Goal: Transaction & Acquisition: Purchase product/service

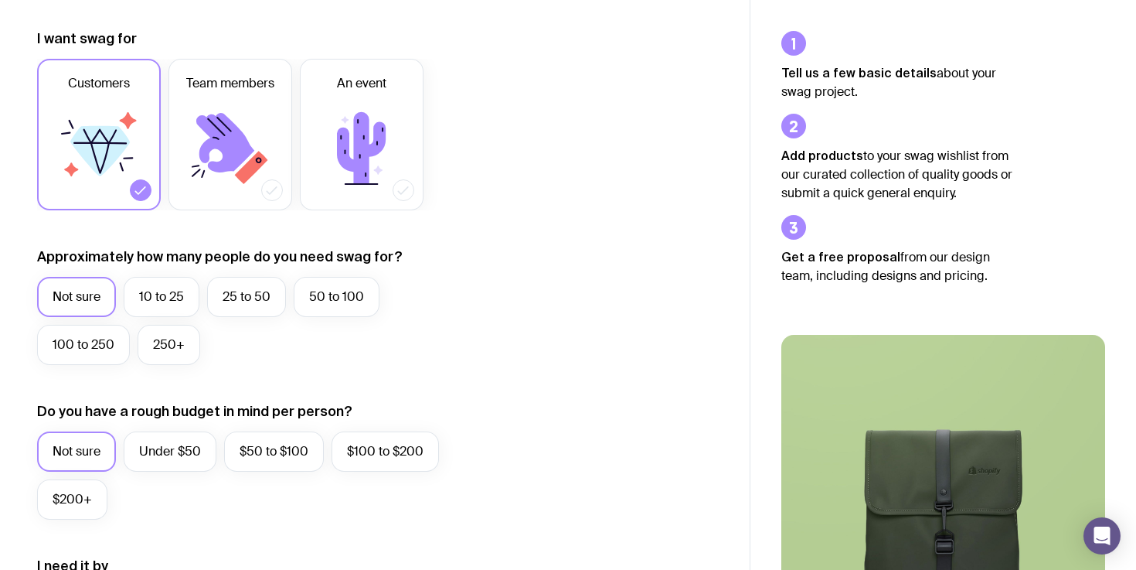
scroll to position [212, 0]
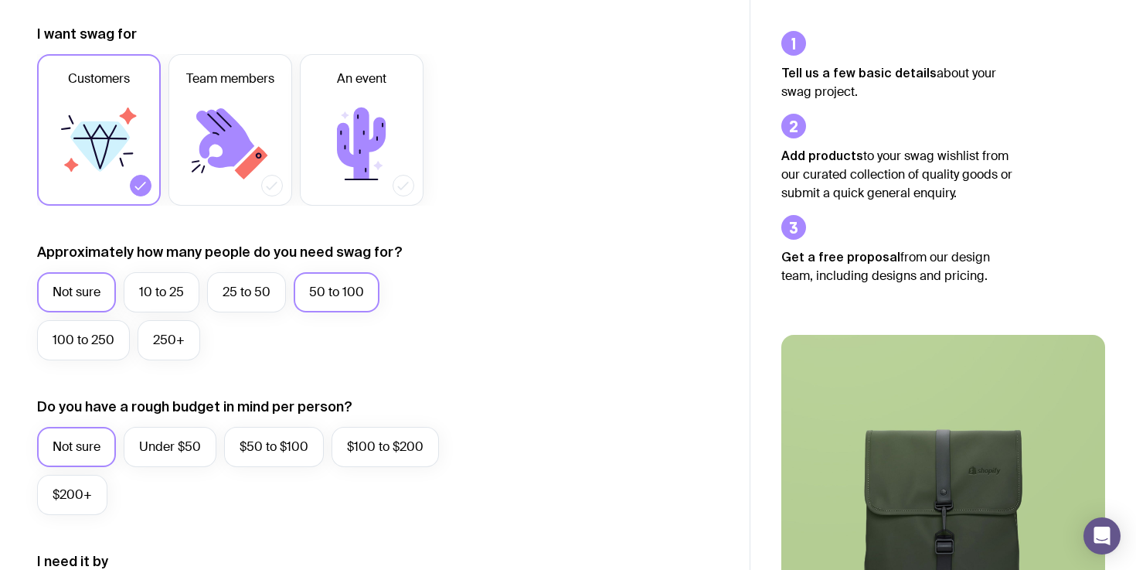
click at [348, 301] on label "50 to 100" at bounding box center [337, 292] width 86 height 40
click at [0, 0] on input "50 to 100" at bounding box center [0, 0] width 0 height 0
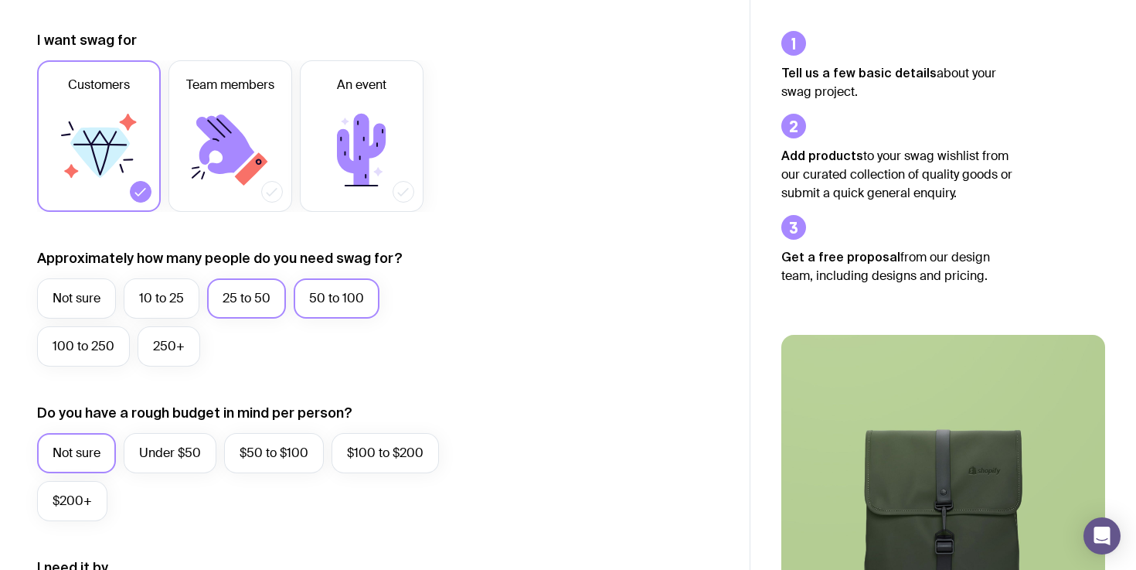
click at [257, 305] on label "25 to 50" at bounding box center [246, 298] width 79 height 40
click at [0, 0] on input "25 to 50" at bounding box center [0, 0] width 0 height 0
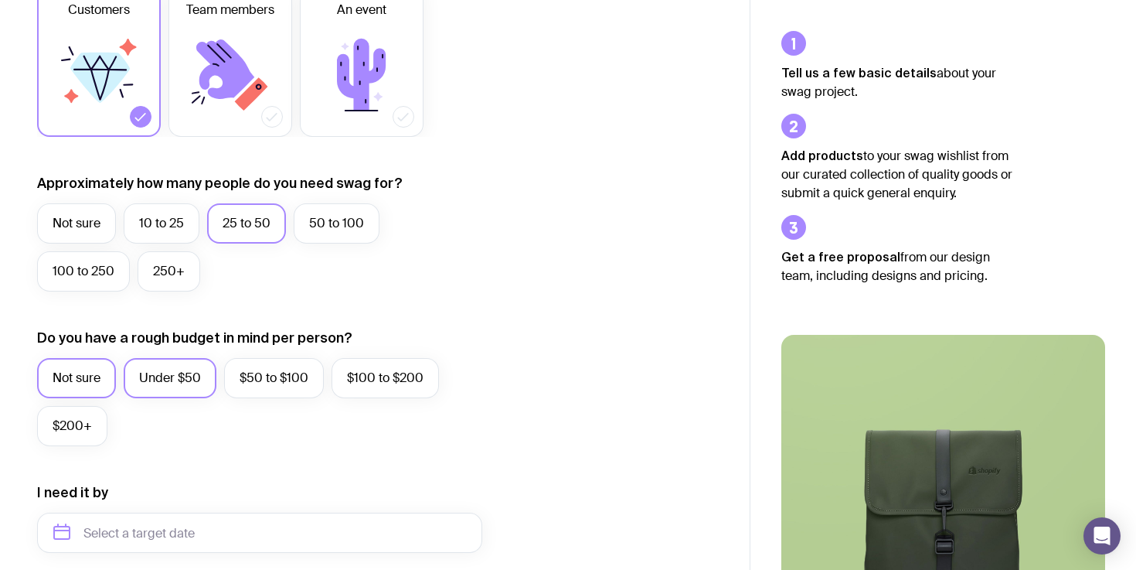
click at [194, 377] on label "Under $50" at bounding box center [170, 378] width 93 height 40
click at [0, 0] on input "Under $50" at bounding box center [0, 0] width 0 height 0
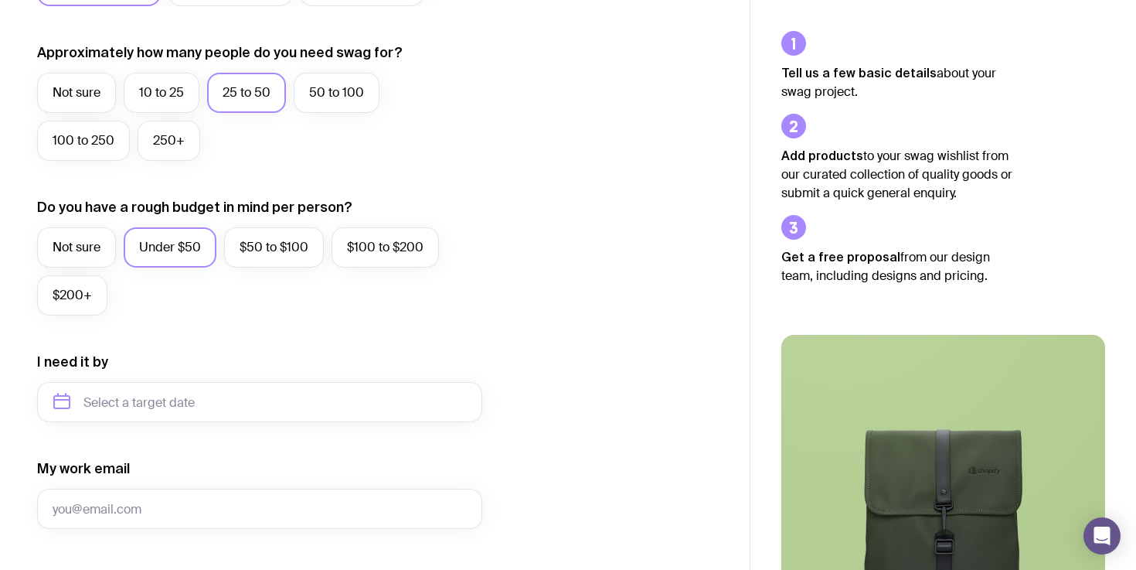
scroll to position [447, 0]
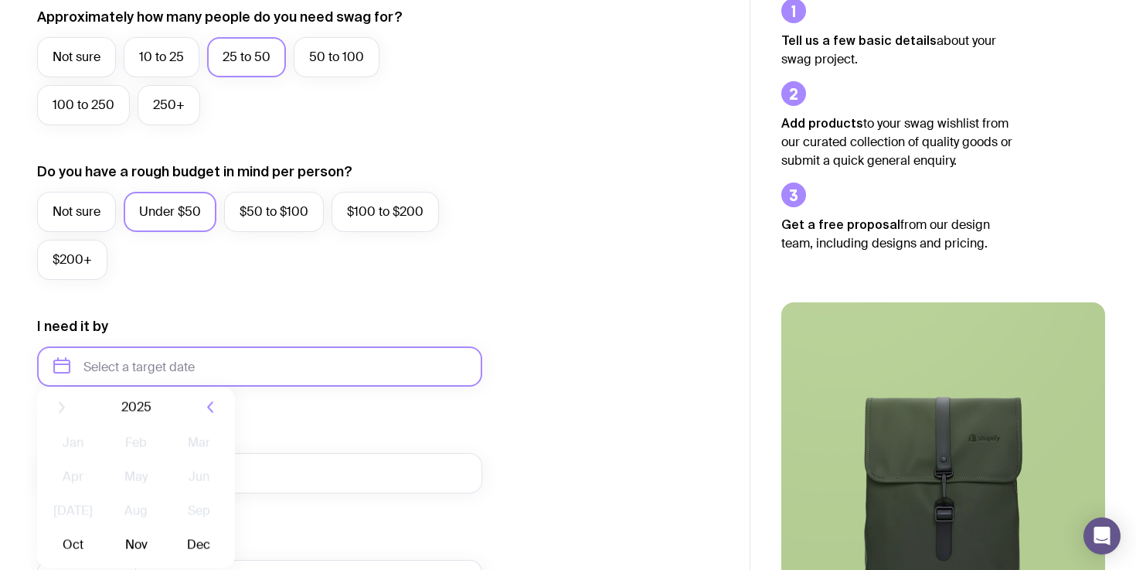
click at [194, 377] on input "text" at bounding box center [259, 366] width 445 height 40
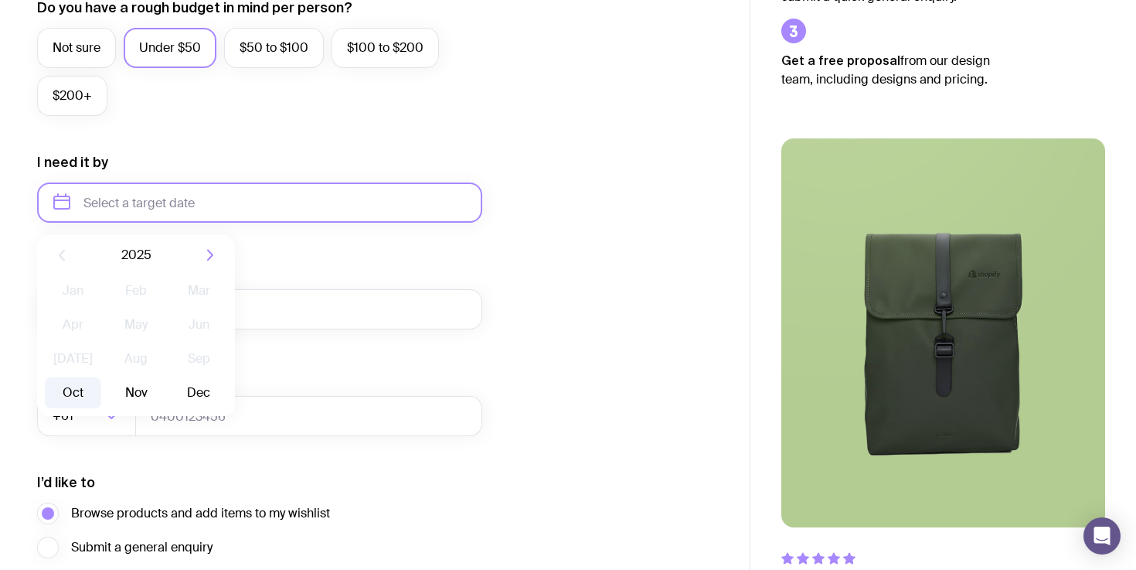
scroll to position [612, 0]
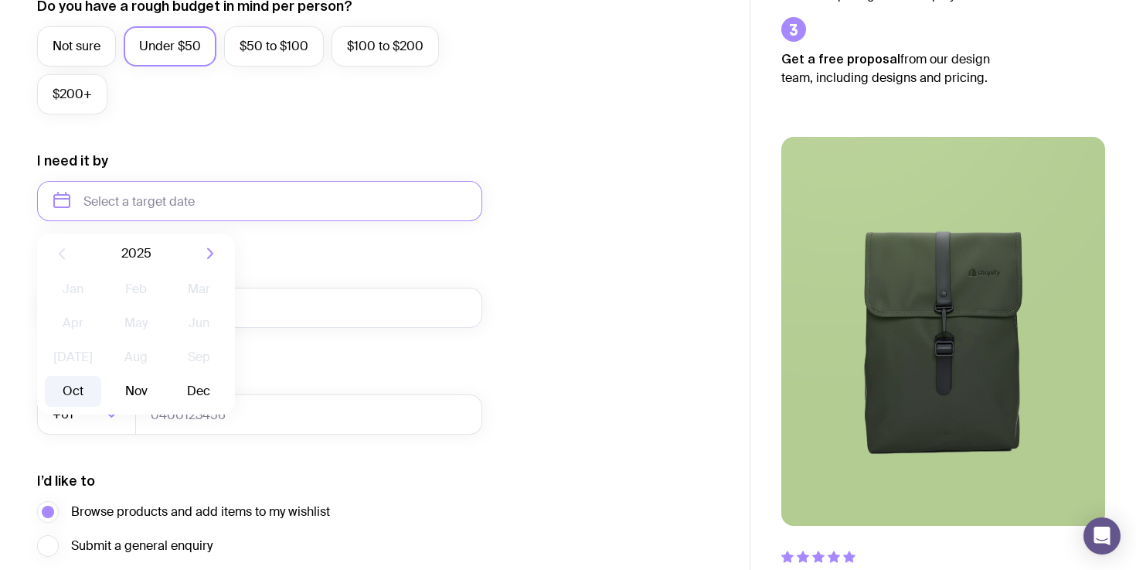
click at [75, 379] on button "Oct" at bounding box center [73, 391] width 56 height 31
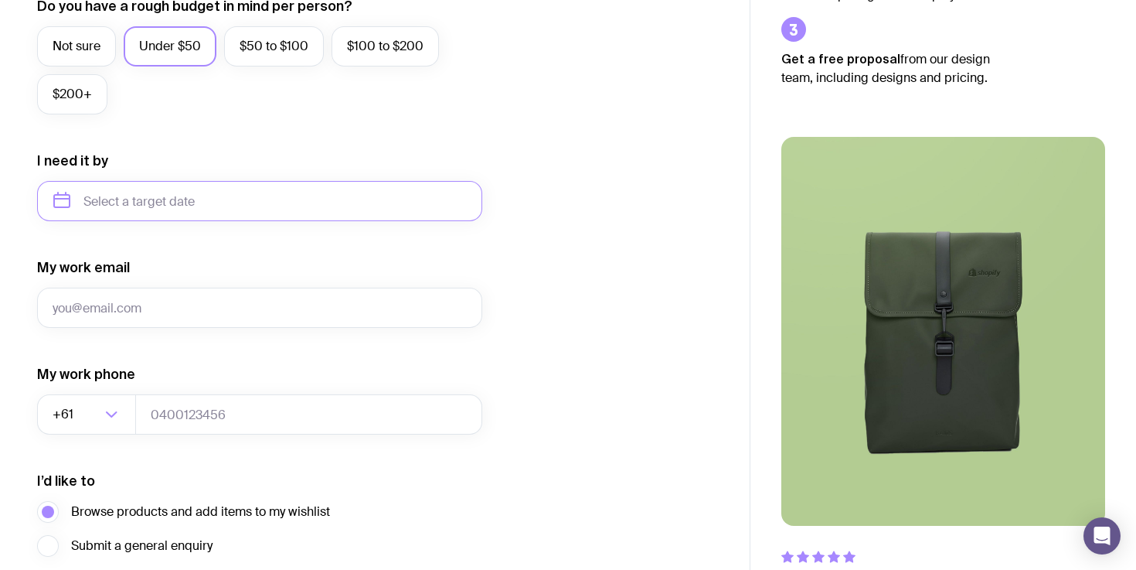
type input "October 2025"
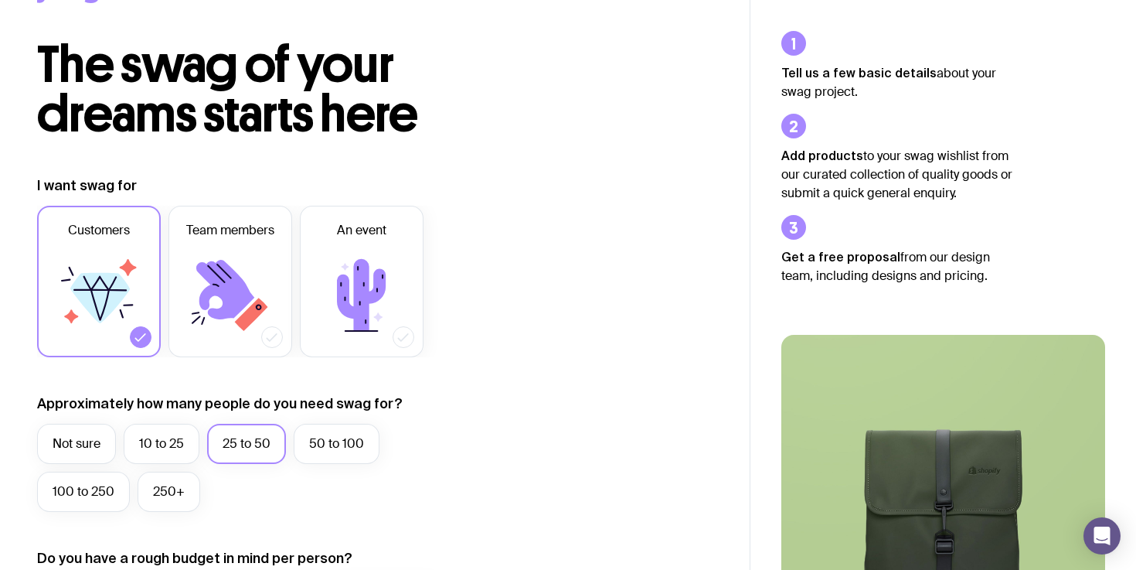
scroll to position [0, 0]
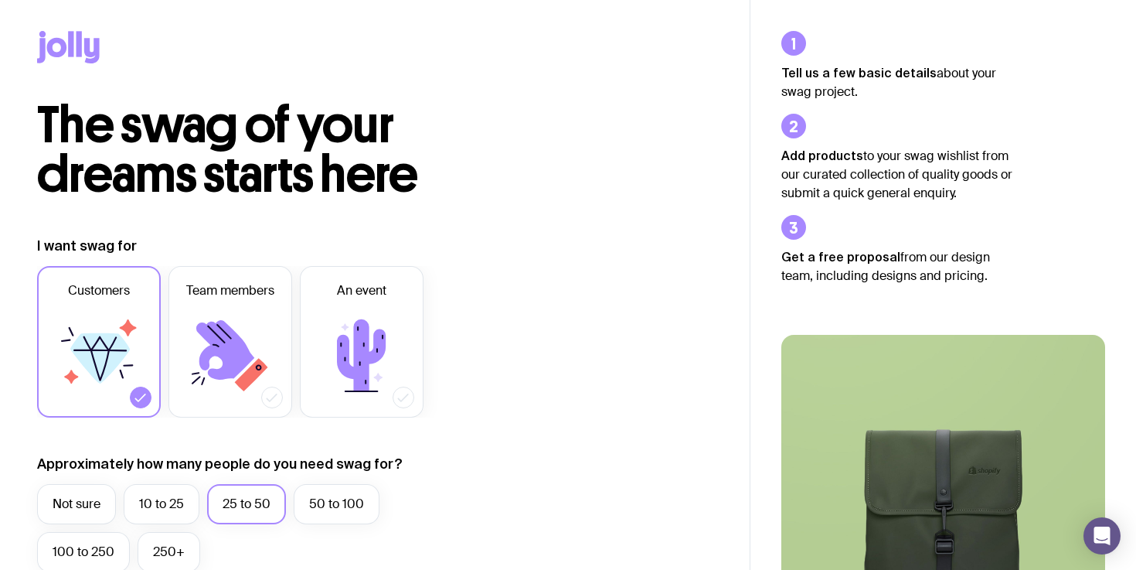
click at [75, 39] on icon at bounding box center [68, 47] width 63 height 32
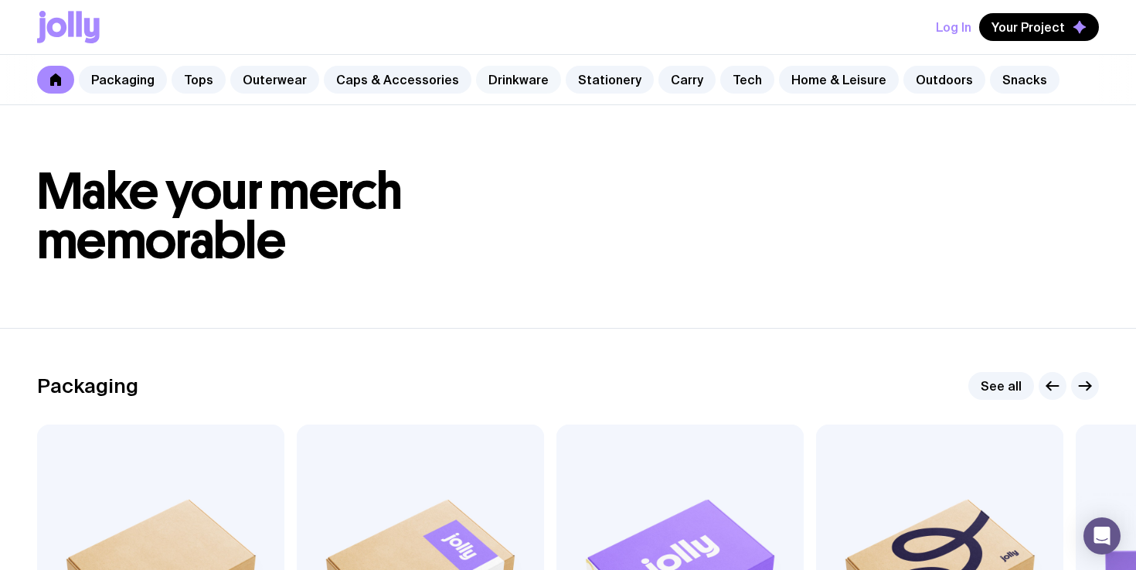
click at [516, 76] on link "Drinkware" at bounding box center [518, 80] width 85 height 28
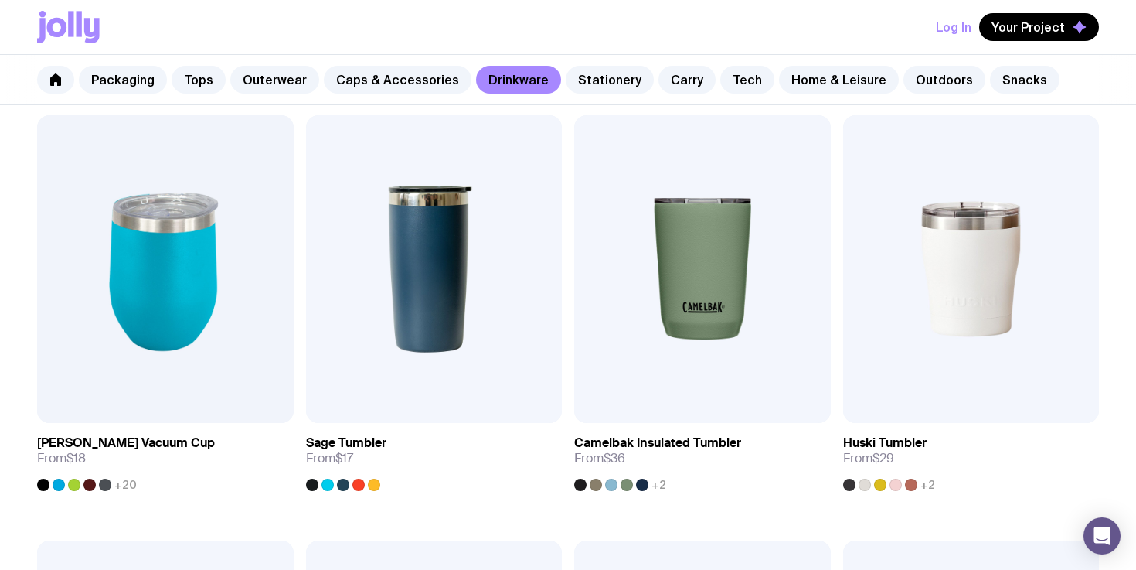
scroll to position [718, 0]
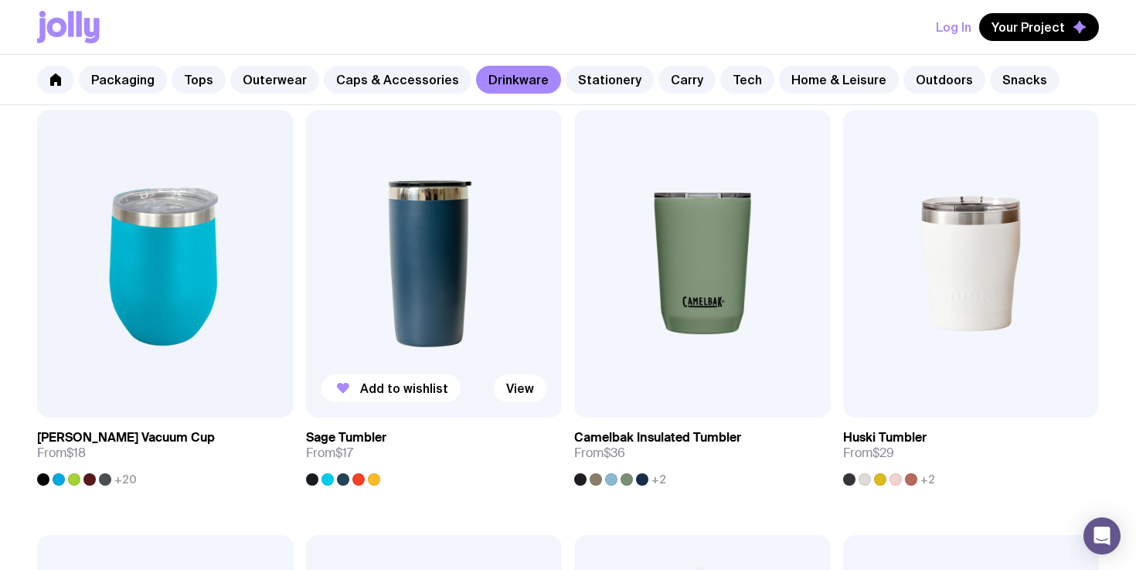
click at [460, 273] on img at bounding box center [434, 264] width 257 height 308
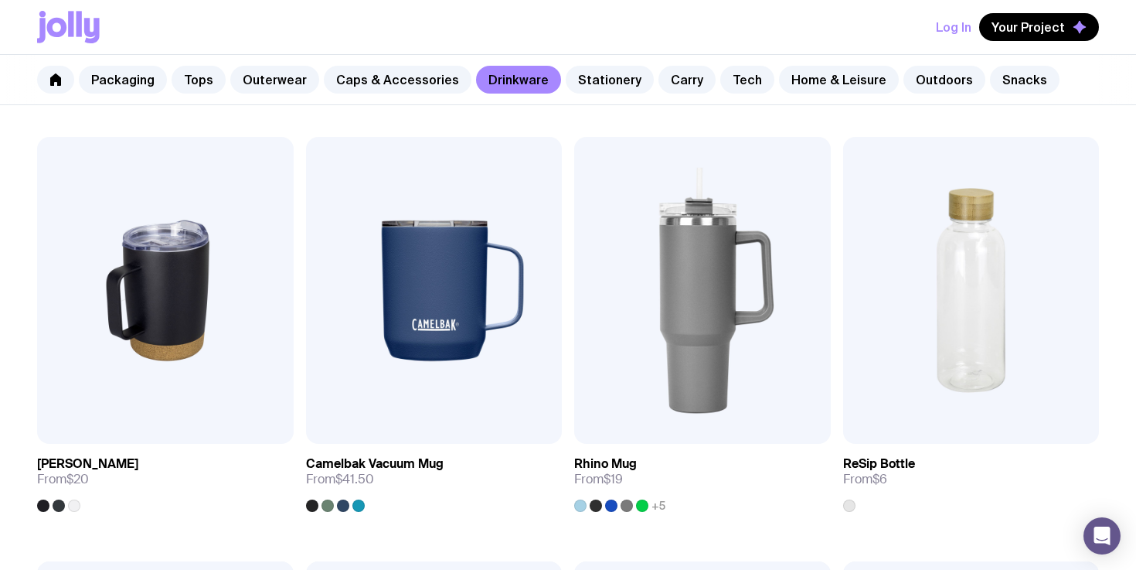
scroll to position [1118, 0]
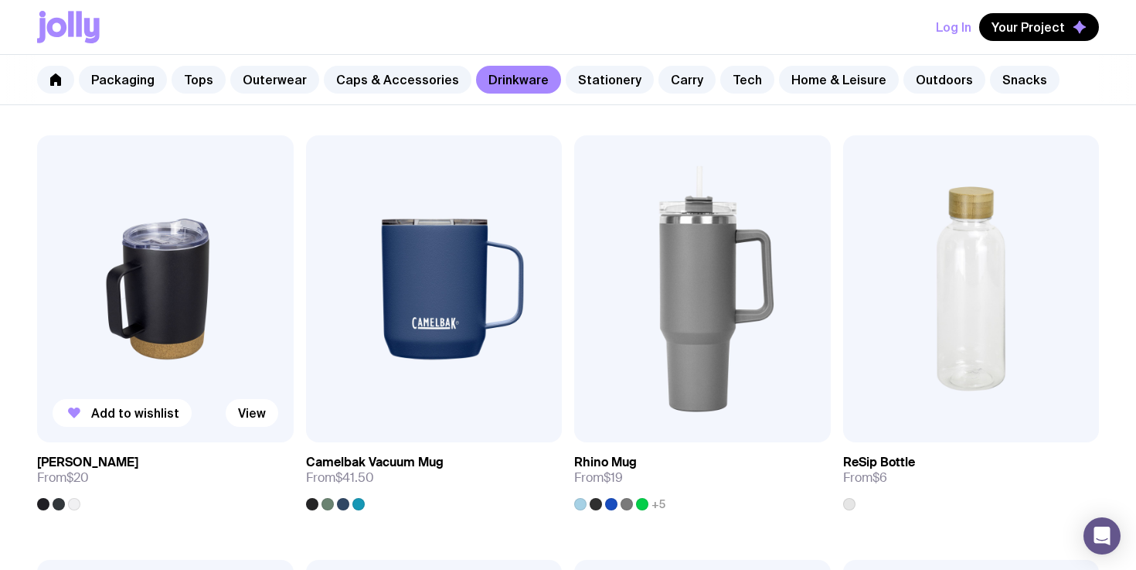
click at [193, 254] on img at bounding box center [165, 289] width 257 height 308
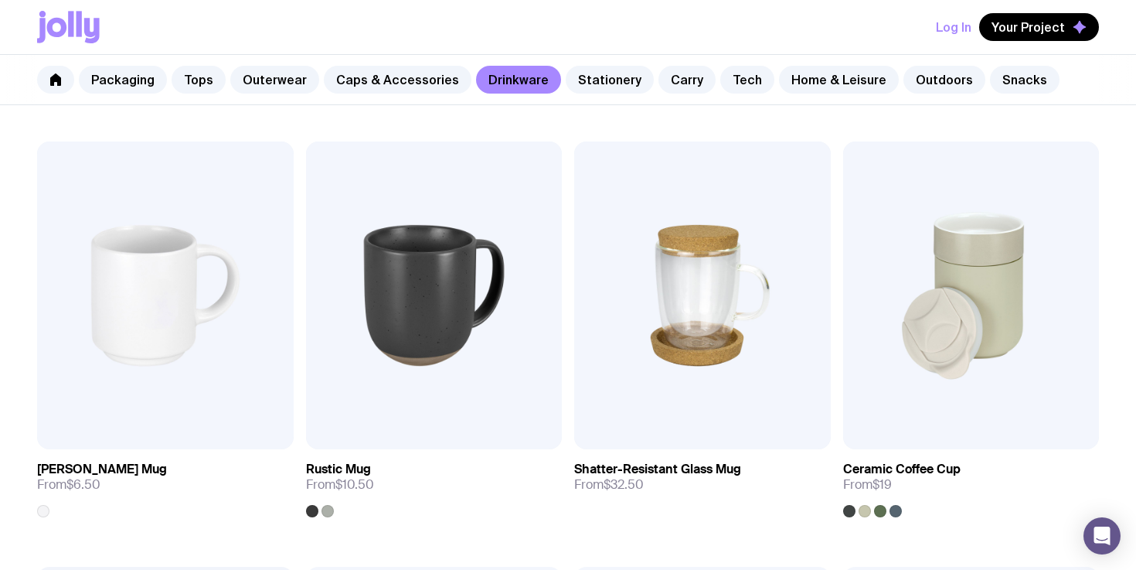
scroll to position [216, 0]
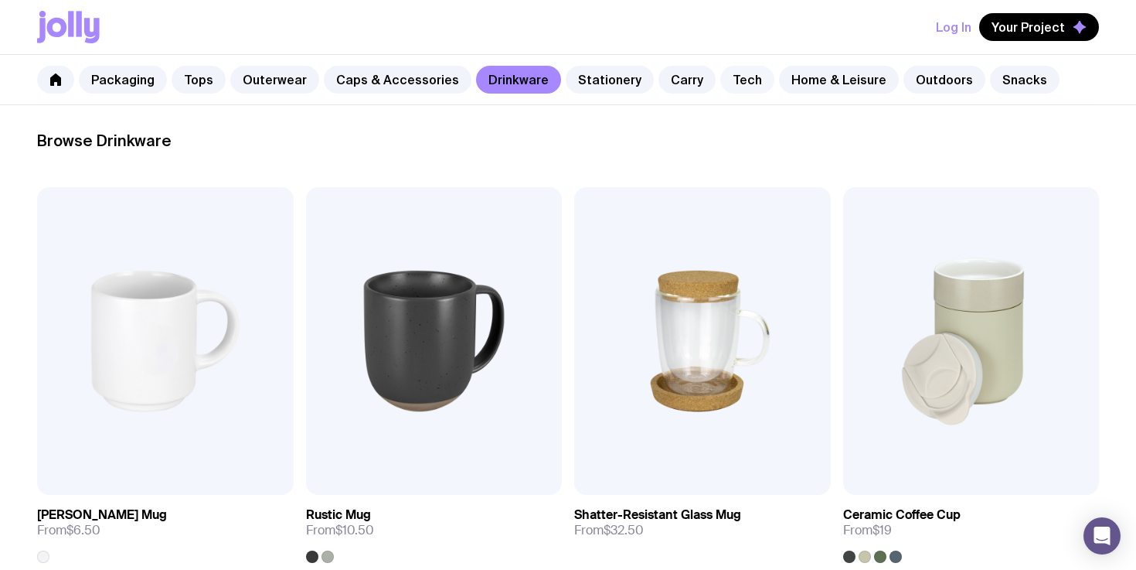
click at [721, 82] on link "Tech" at bounding box center [748, 80] width 54 height 28
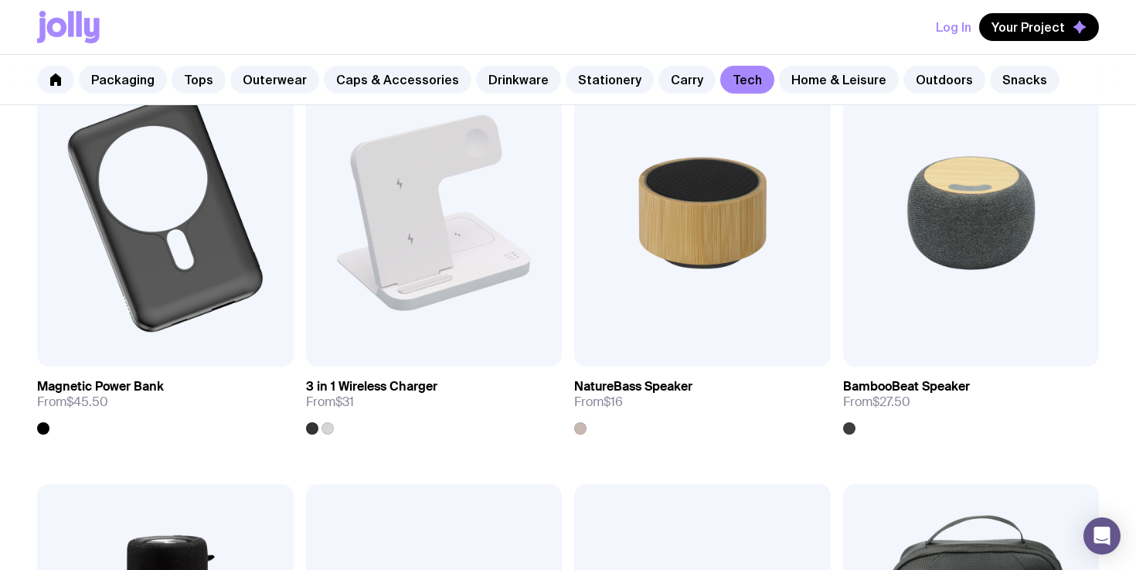
scroll to position [1194, 0]
click at [707, 233] on img at bounding box center [702, 213] width 257 height 308
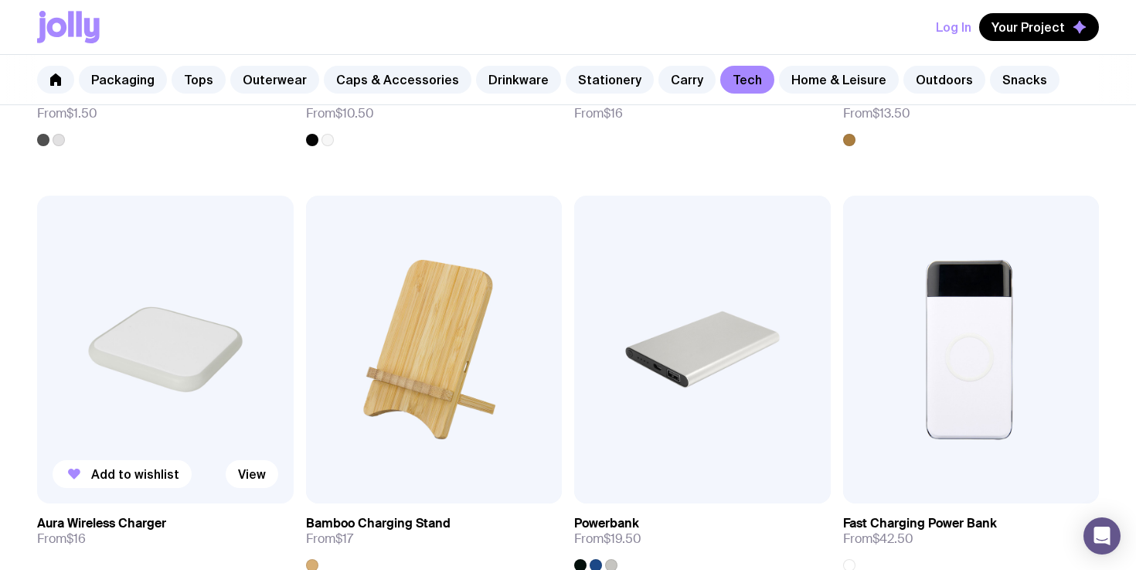
scroll to position [633, 0]
click at [210, 337] on img at bounding box center [165, 349] width 257 height 308
click at [605, 74] on link "Stationery" at bounding box center [610, 80] width 88 height 28
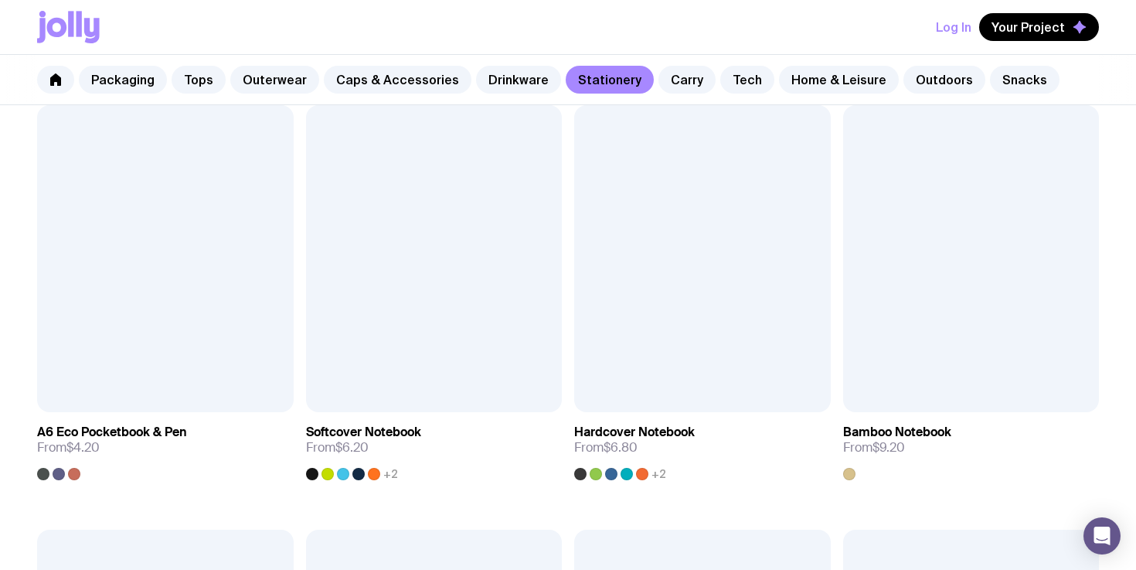
scroll to position [1167, 0]
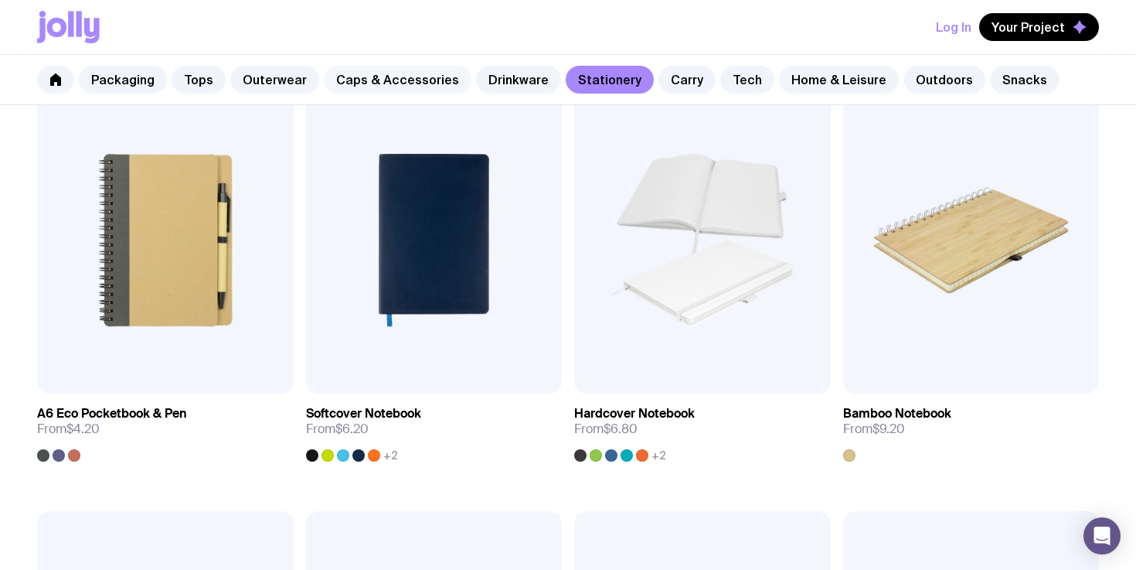
click at [441, 76] on link "Caps & Accessories" at bounding box center [398, 80] width 148 height 28
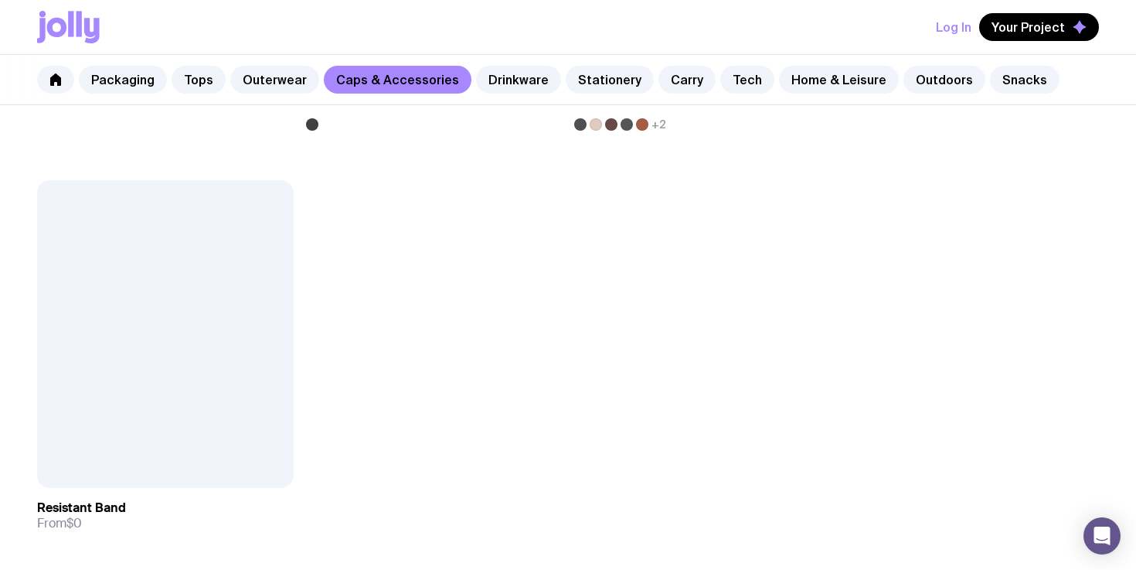
scroll to position [2783, 0]
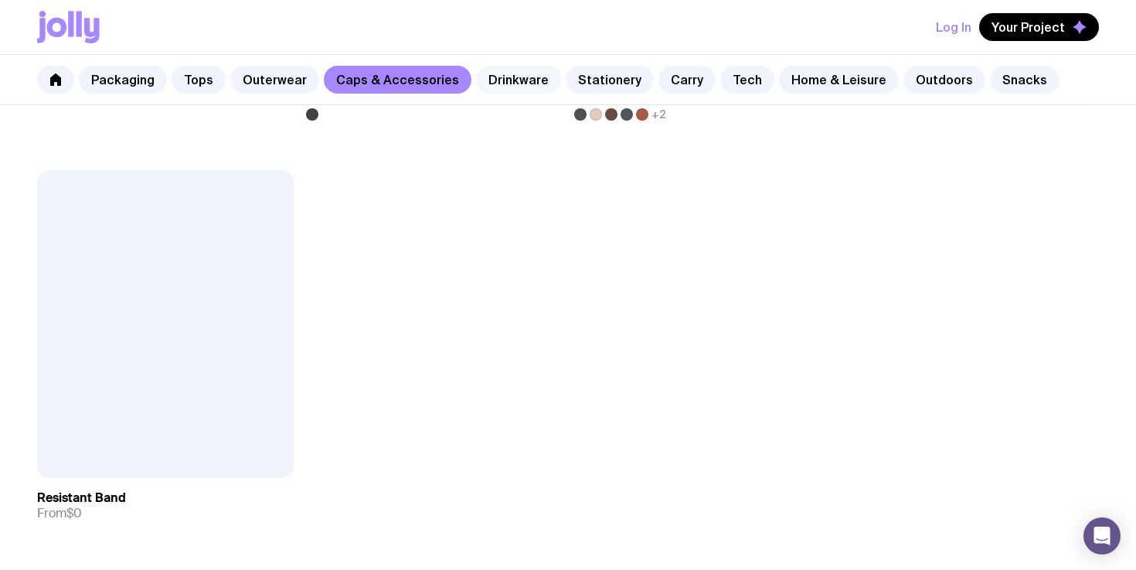
click at [488, 81] on link "Drinkware" at bounding box center [518, 80] width 85 height 28
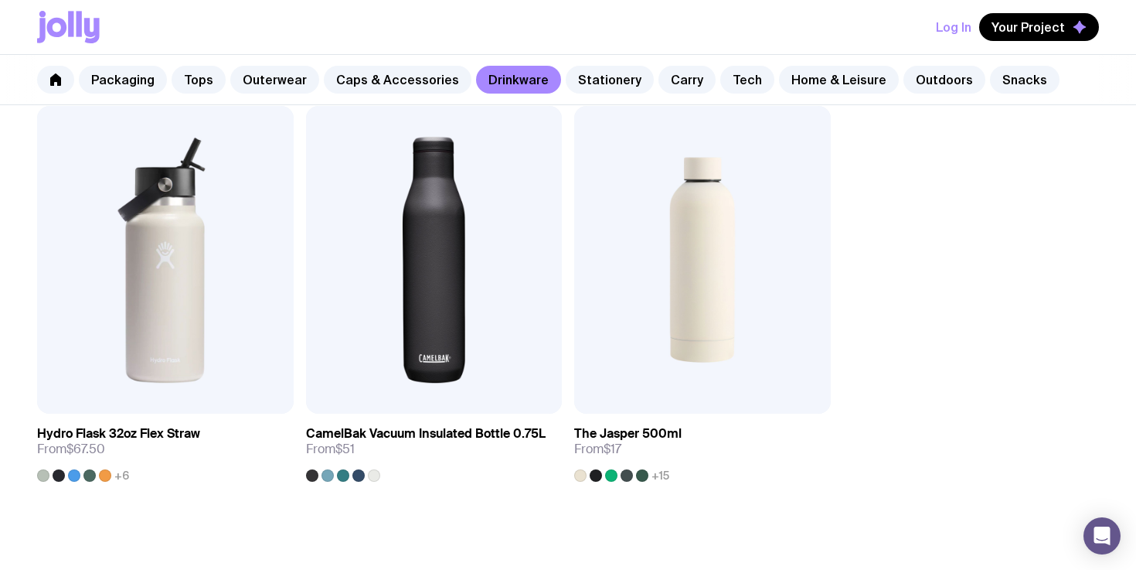
scroll to position [2597, 0]
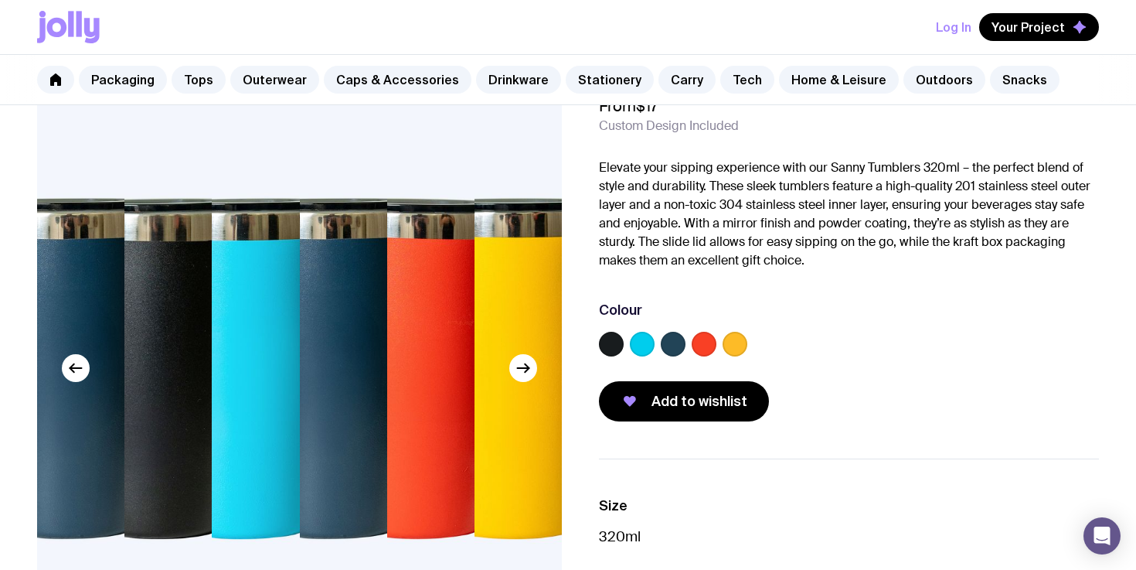
scroll to position [77, 0]
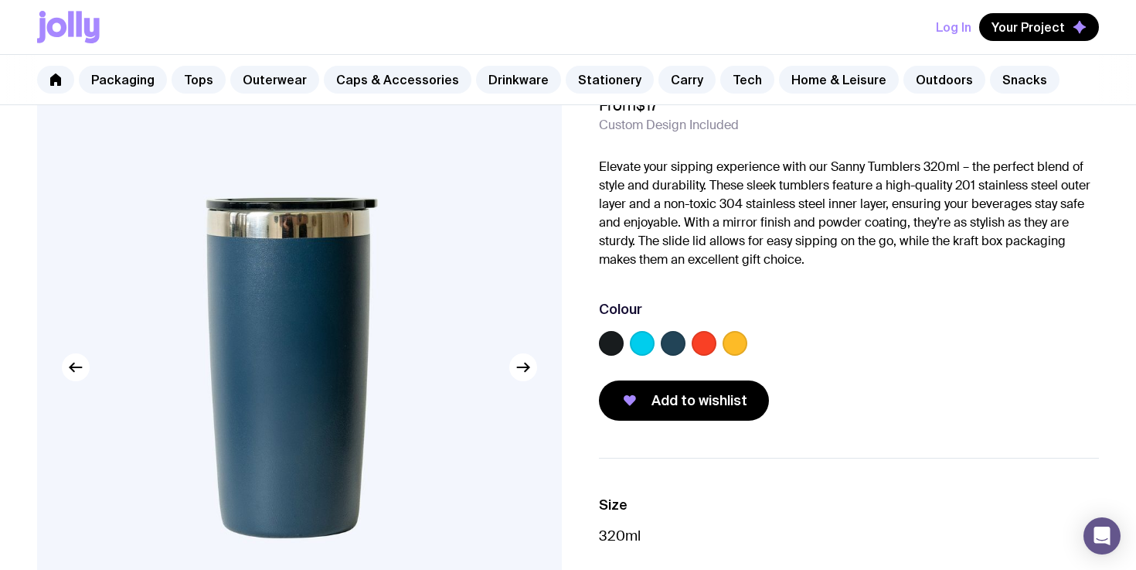
click at [608, 340] on label at bounding box center [611, 343] width 25 height 25
click at [0, 0] on input "radio" at bounding box center [0, 0] width 0 height 0
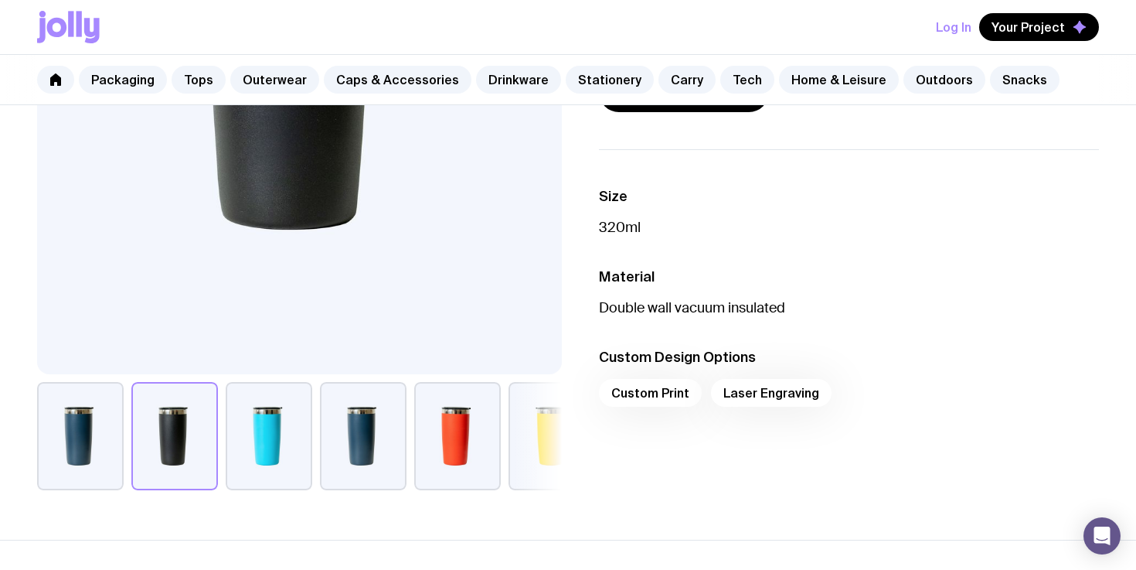
scroll to position [422, 0]
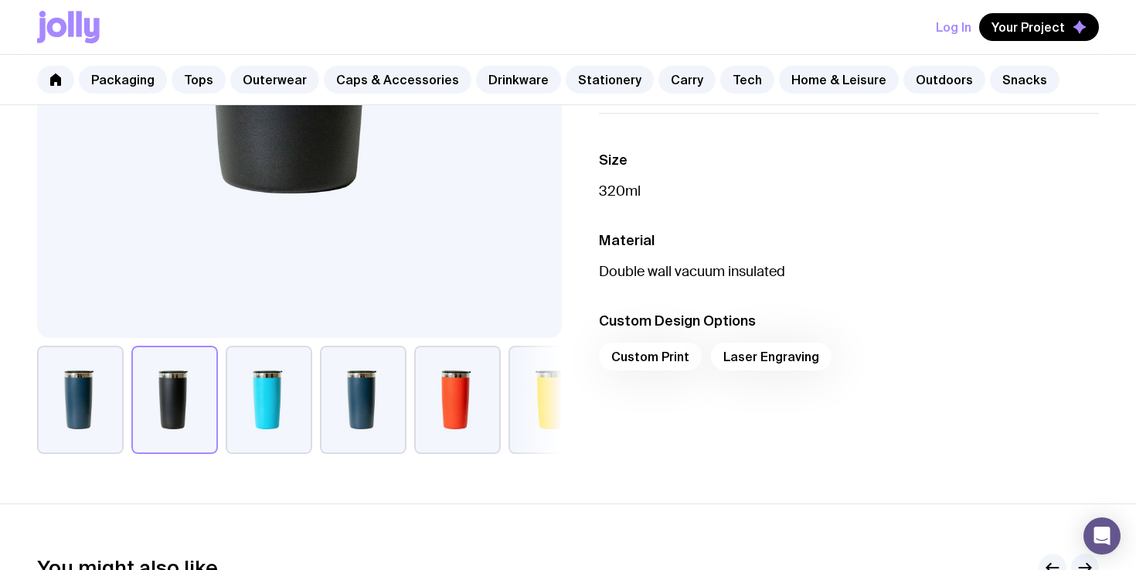
click at [664, 362] on div "Custom Print Laser Engraving" at bounding box center [849, 360] width 500 height 37
click at [743, 360] on div "Custom Print Laser Engraving" at bounding box center [849, 360] width 500 height 37
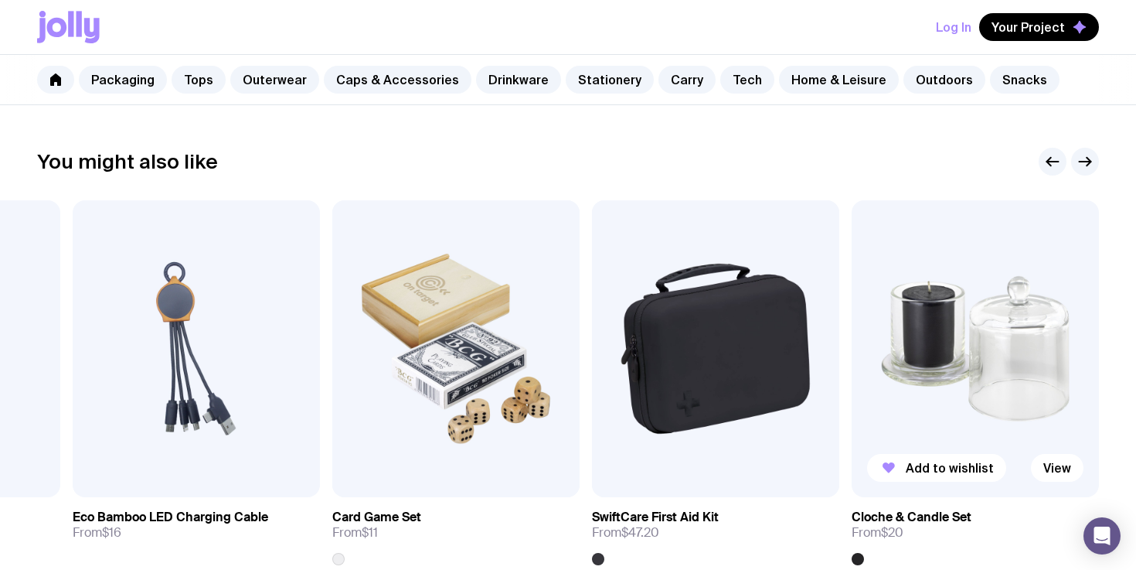
scroll to position [789, 0]
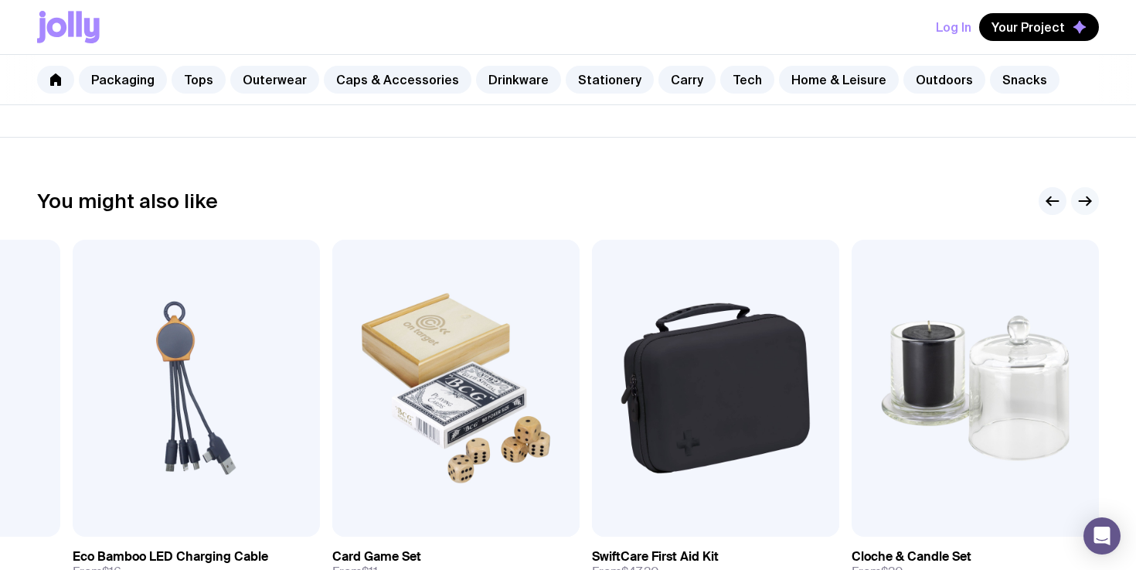
click at [1090, 201] on icon "button" at bounding box center [1086, 201] width 12 height 0
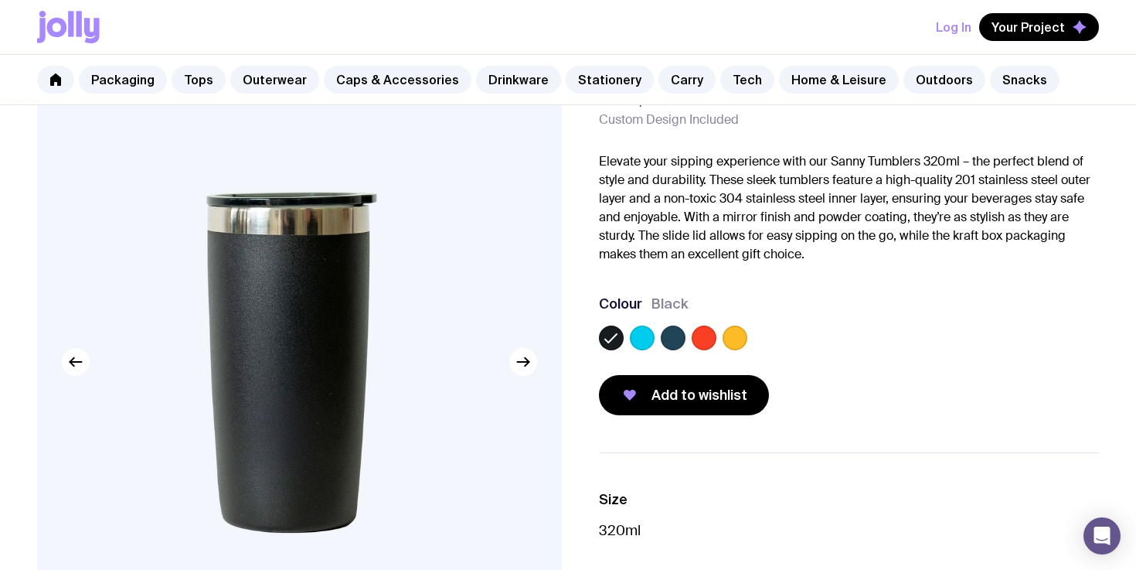
scroll to position [86, 0]
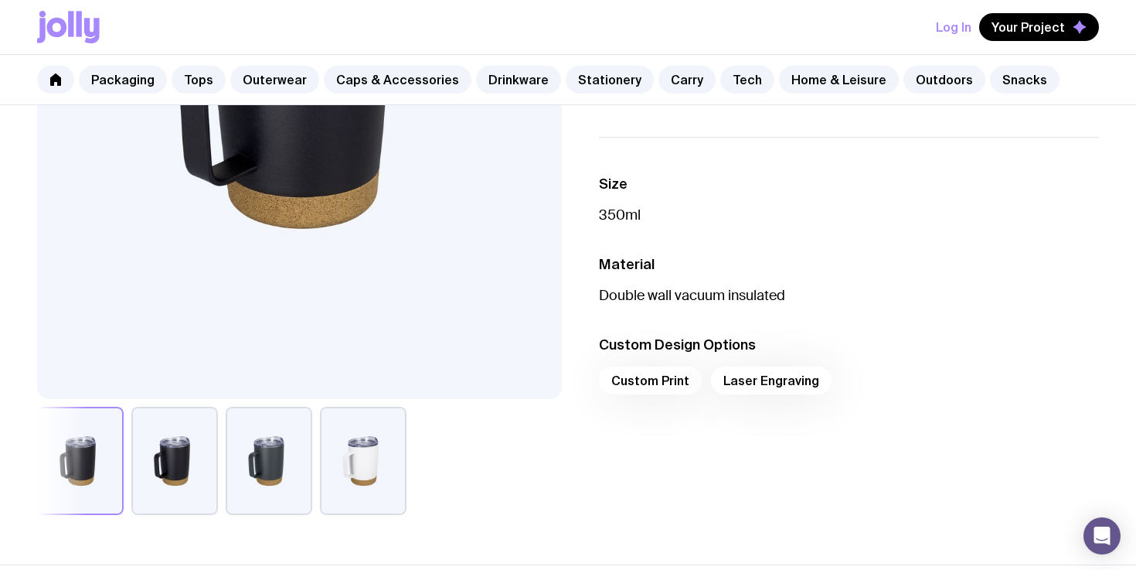
scroll to position [336, 0]
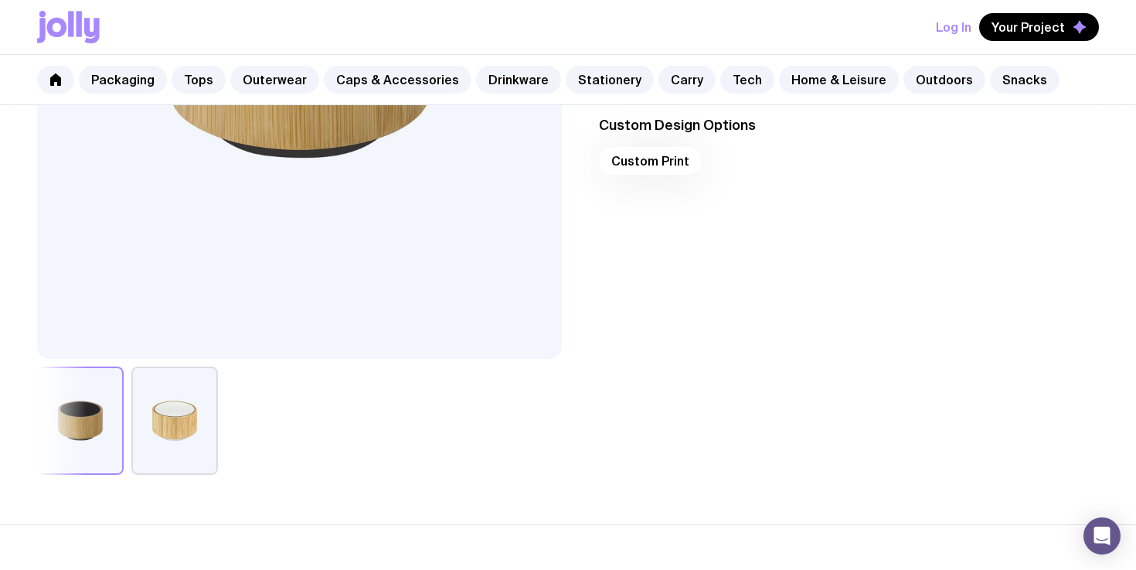
scroll to position [408, 0]
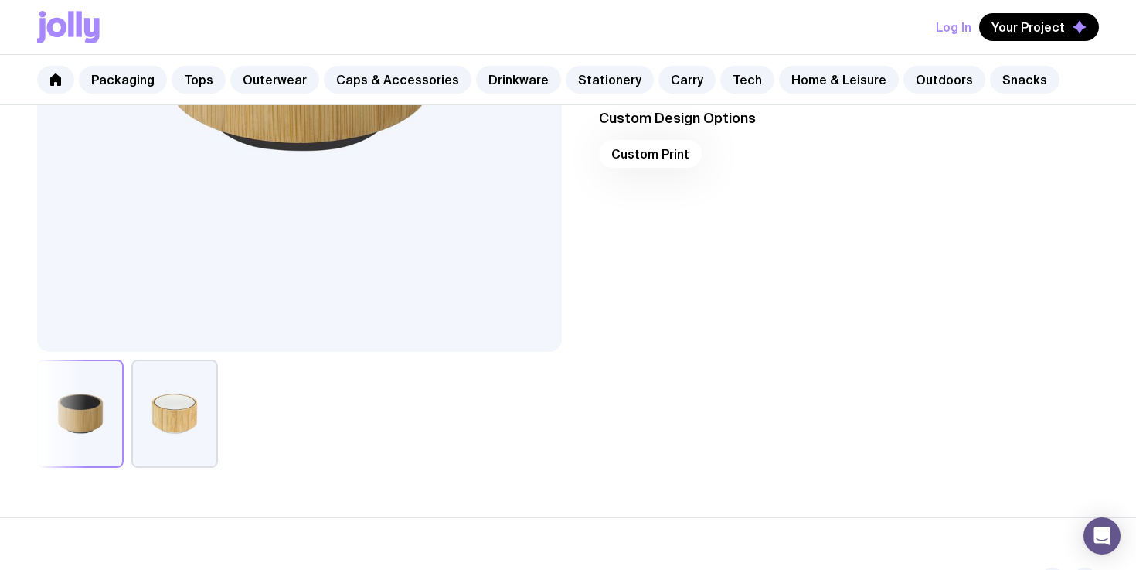
click at [196, 427] on button "button" at bounding box center [174, 414] width 87 height 108
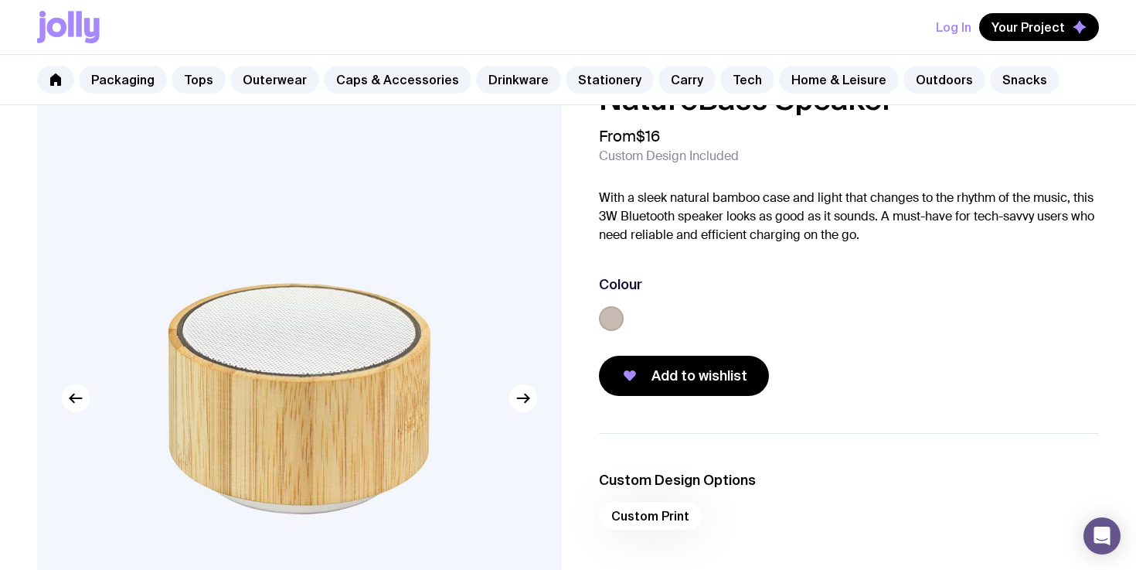
scroll to position [43, 0]
